Goal: Find specific page/section: Find specific page/section

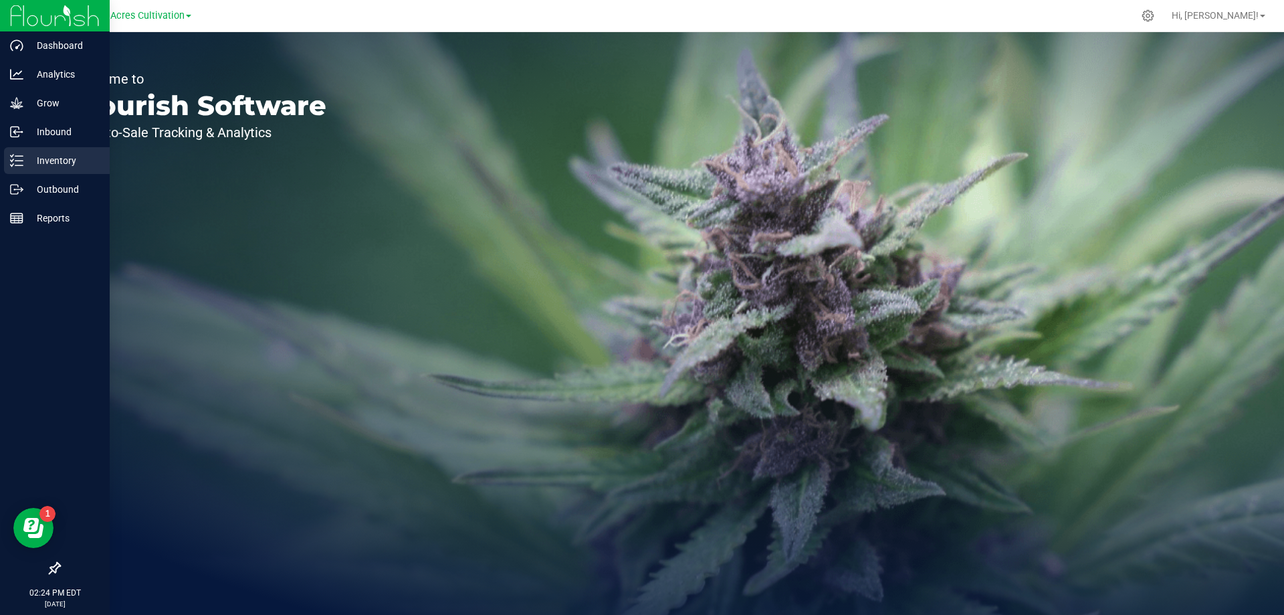
click at [51, 153] on p "Inventory" at bounding box center [63, 160] width 80 height 16
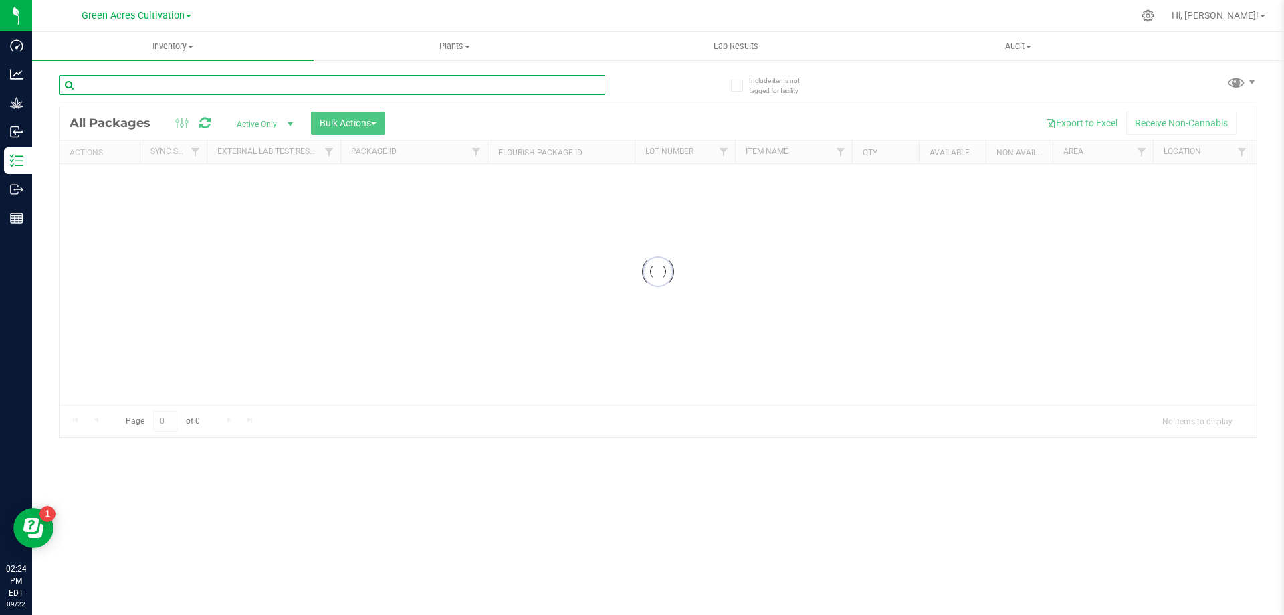
click at [129, 83] on input "text" at bounding box center [332, 85] width 546 height 20
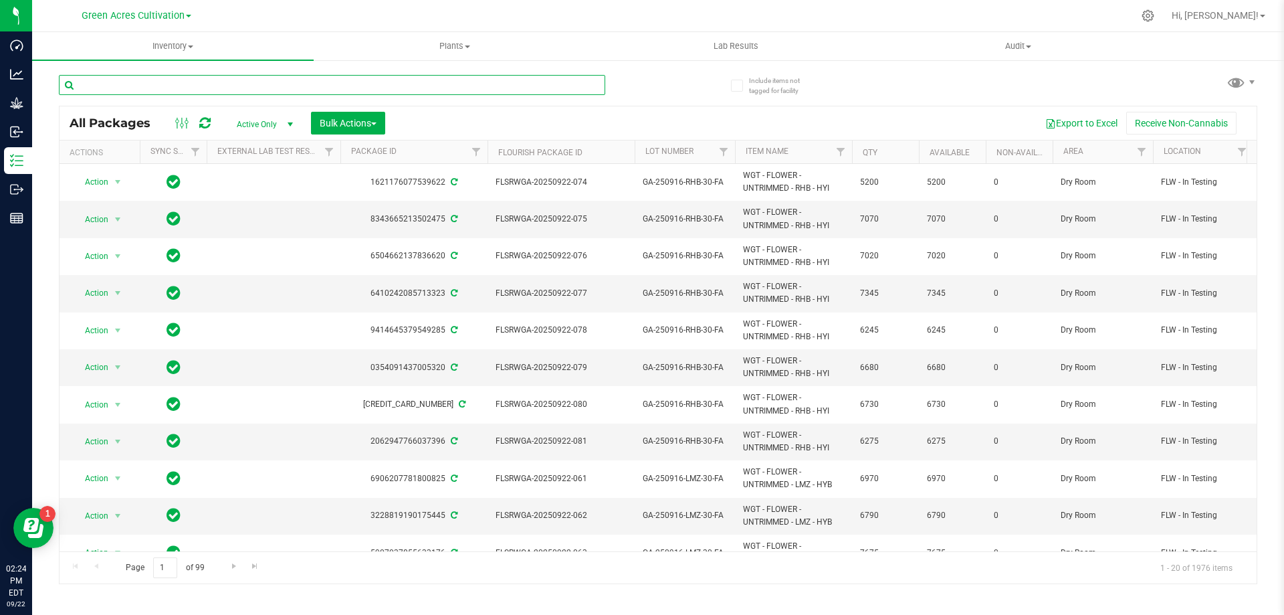
type input "s"
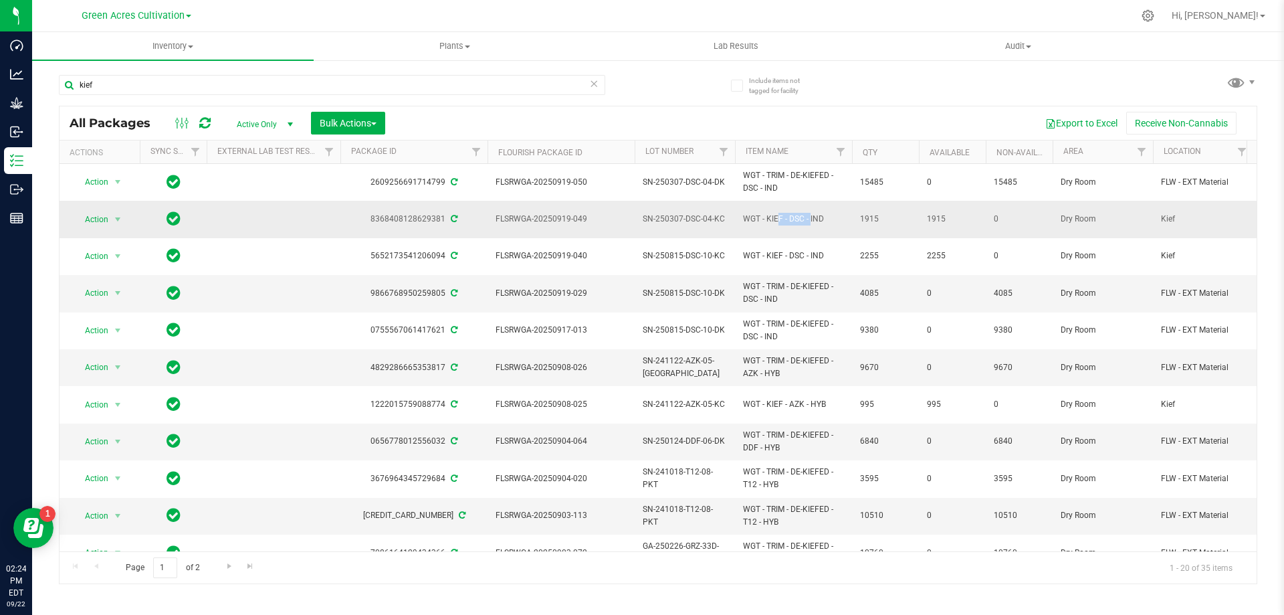
drag, startPoint x: 781, startPoint y: 215, endPoint x: 744, endPoint y: 217, distance: 36.8
click at [744, 217] on span "WGT - KIEF - DSC - IND" at bounding box center [793, 219] width 101 height 13
copy span "WGT - KIEF"
click at [122, 90] on input "kief" at bounding box center [332, 85] width 546 height 20
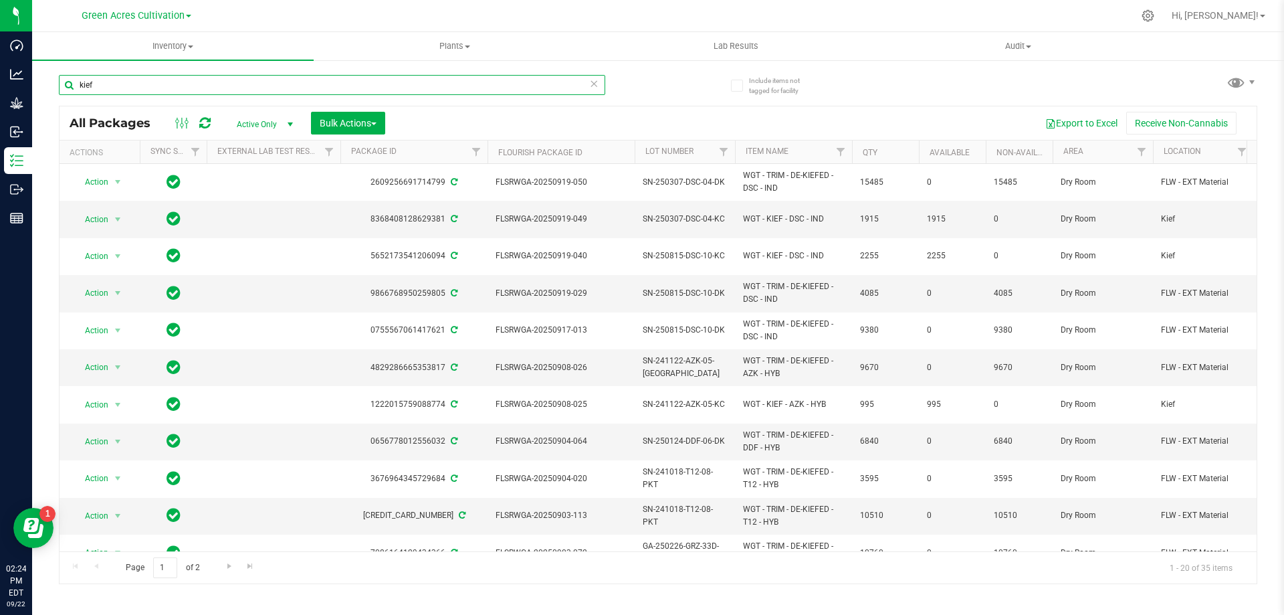
paste input "WGT - KIEF"
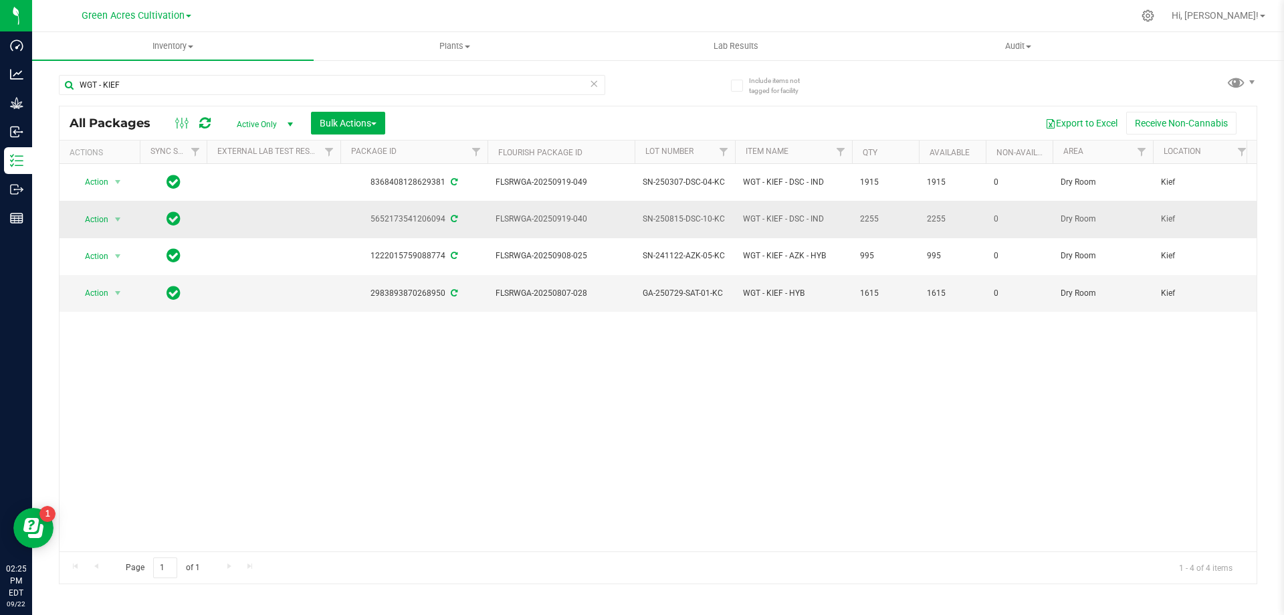
drag, startPoint x: 722, startPoint y: 210, endPoint x: 640, endPoint y: 214, distance: 81.7
click at [640, 214] on td "SN-250815-DSC-10-KC" at bounding box center [685, 219] width 100 height 37
click at [886, 67] on div "WGT - KIEF All Packages Active Only Active Only Lab Samples Locked All External…" at bounding box center [658, 323] width 1198 height 522
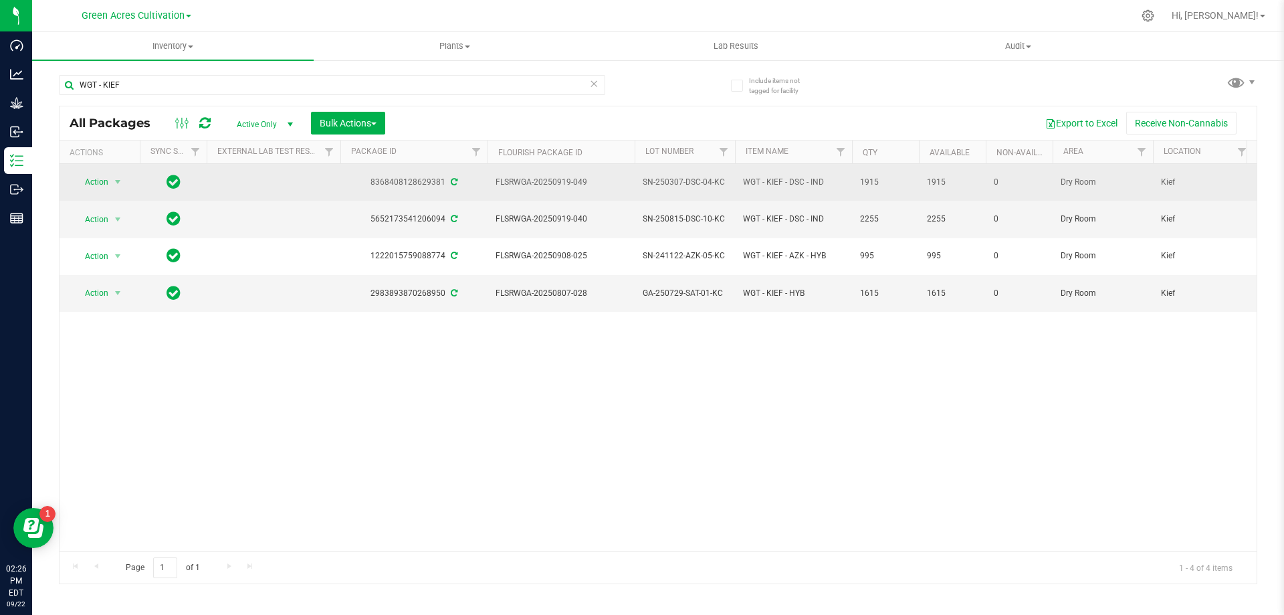
click at [668, 177] on span "SN-250307-DSC-04-KC" at bounding box center [685, 182] width 84 height 13
click at [668, 177] on input "SN-250307-DSC-04-KC" at bounding box center [682, 182] width 96 height 21
drag, startPoint x: 161, startPoint y: 88, endPoint x: 60, endPoint y: 83, distance: 100.4
click at [60, 83] on input "WGT - KIEF" at bounding box center [332, 85] width 546 height 20
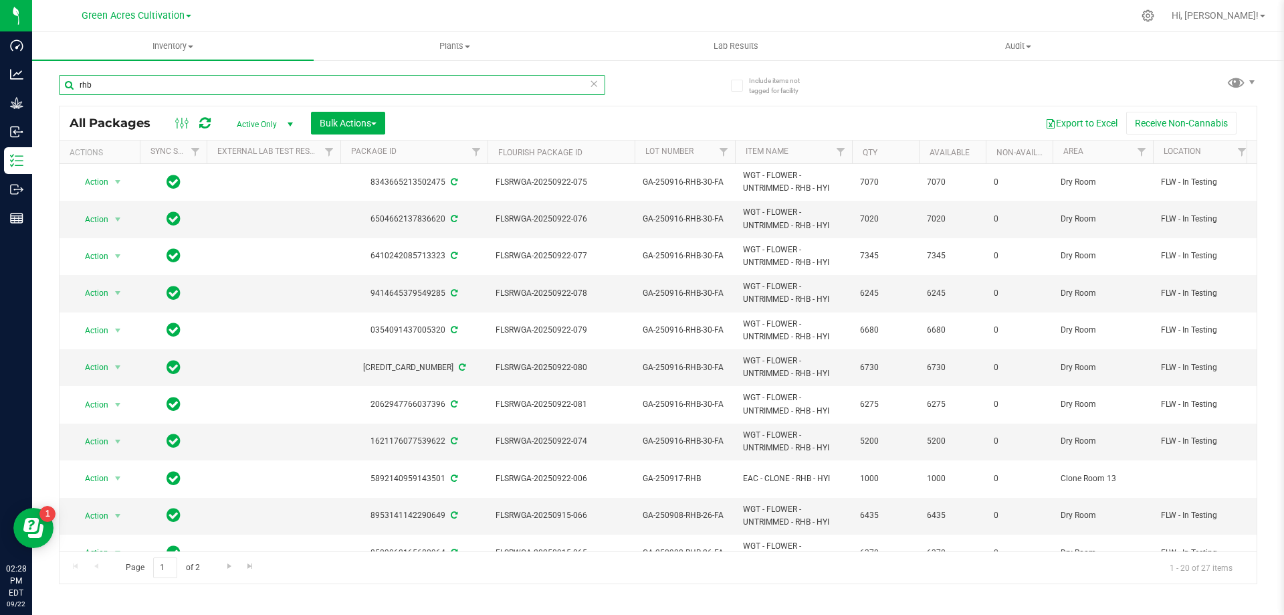
type input "rhb"
